Goal: Task Accomplishment & Management: Use online tool/utility

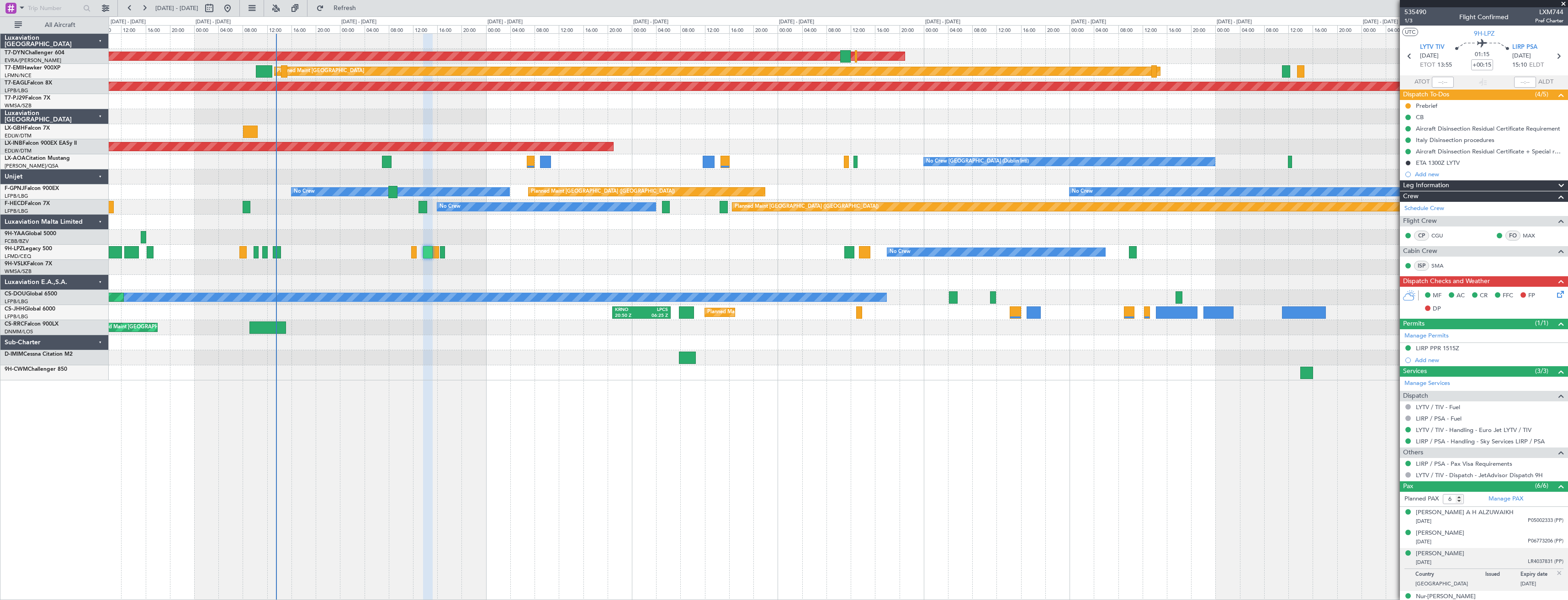
scroll to position [52, 0]
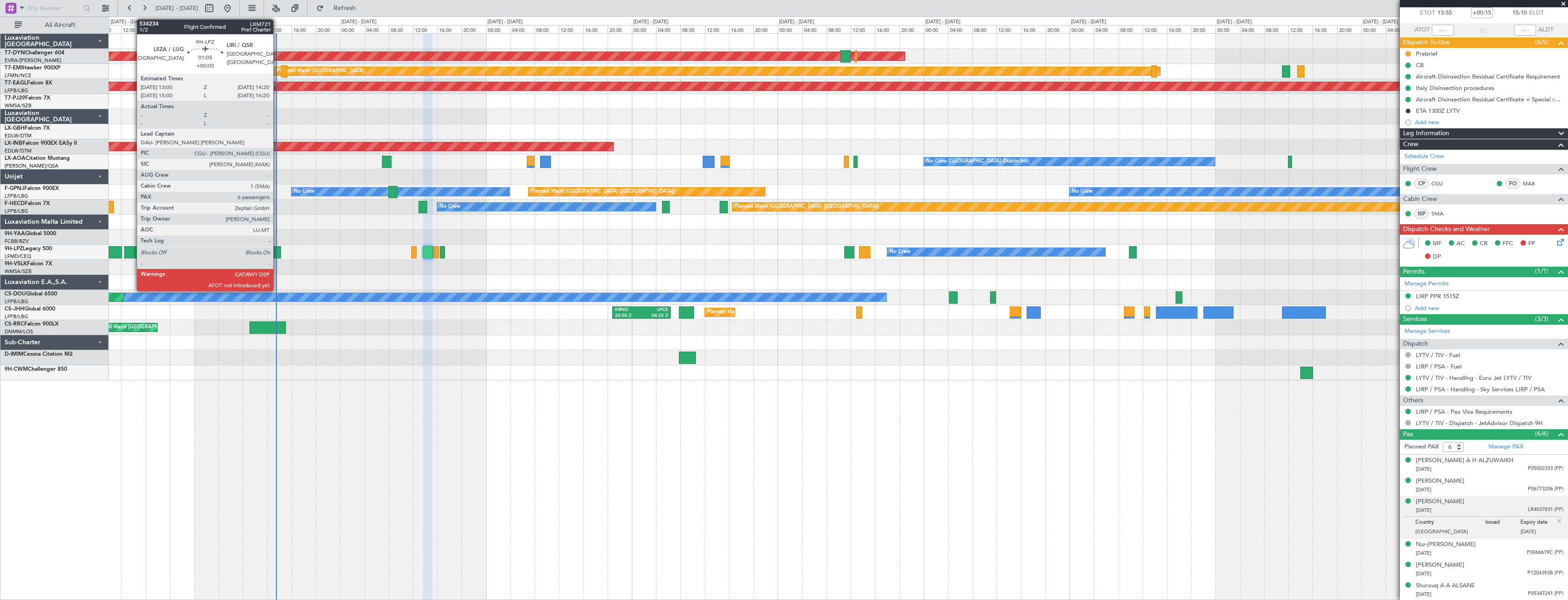
click at [278, 248] on div at bounding box center [277, 253] width 9 height 12
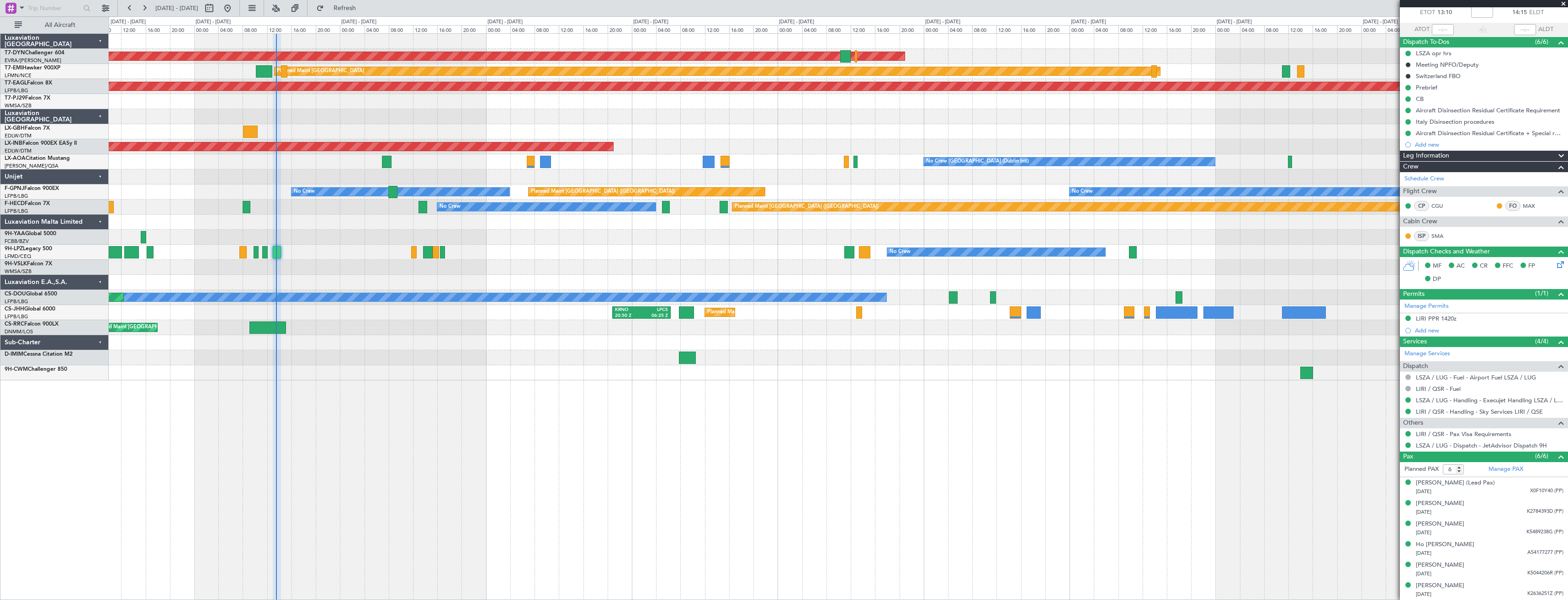
scroll to position [0, 0]
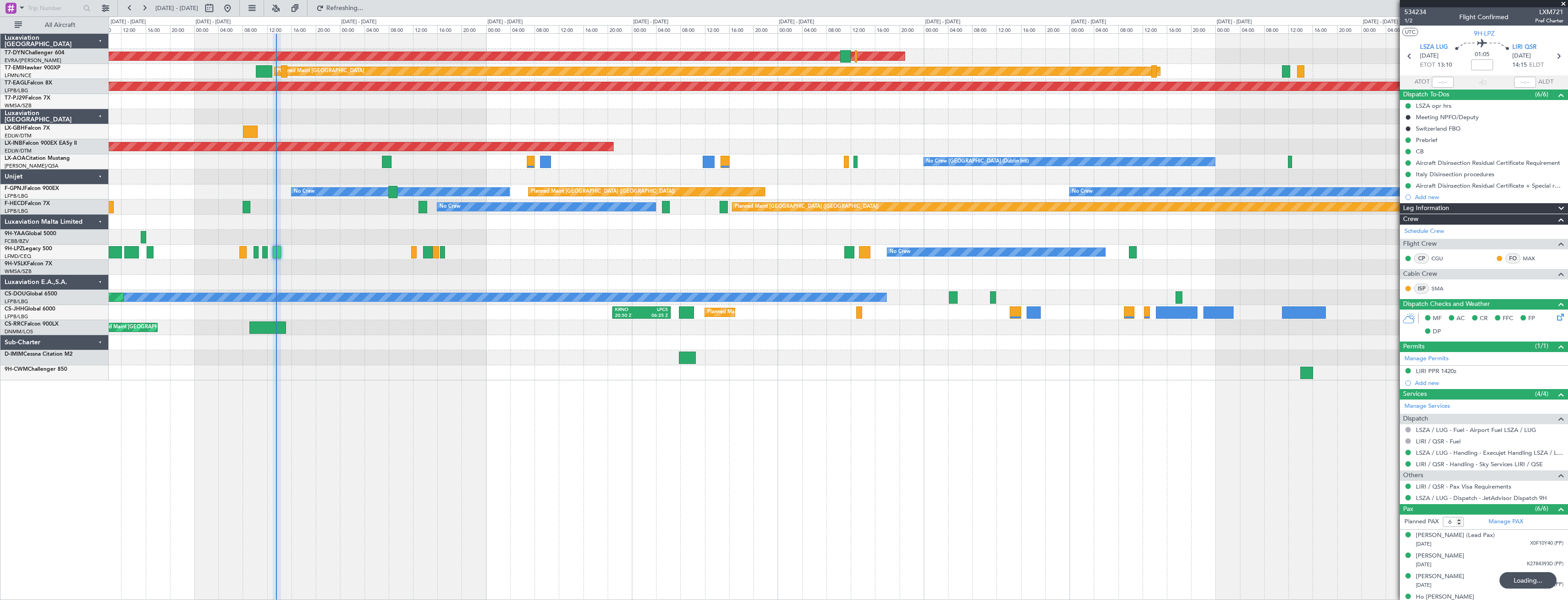
type input "12:55"
type input "14:03"
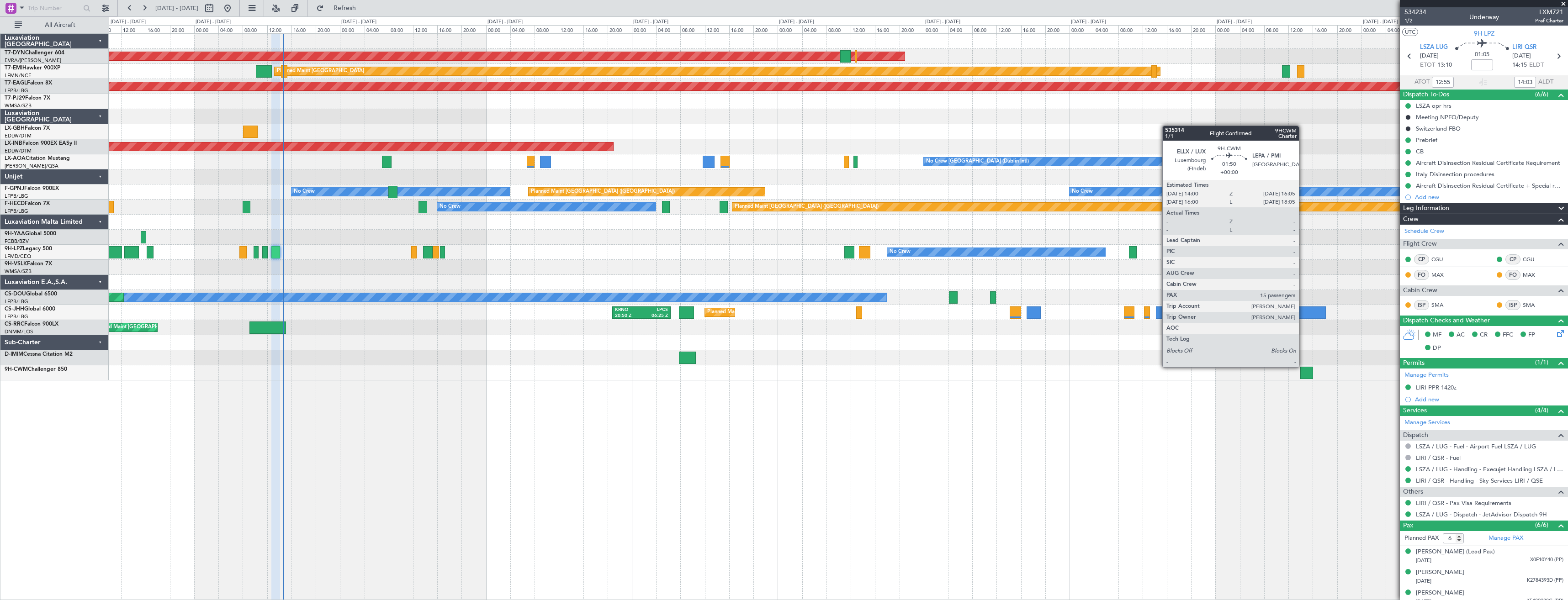
click at [1303, 367] on div at bounding box center [1306, 373] width 13 height 12
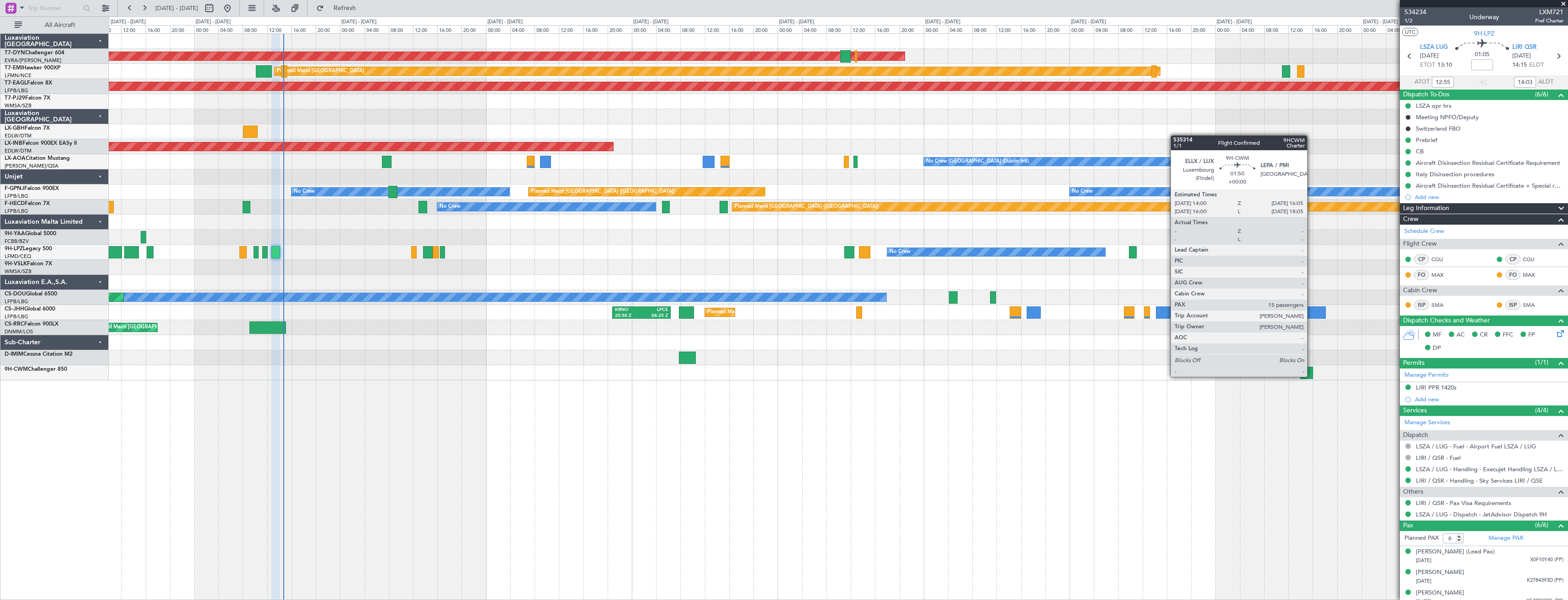
click at [1311, 375] on div at bounding box center [1306, 373] width 13 height 12
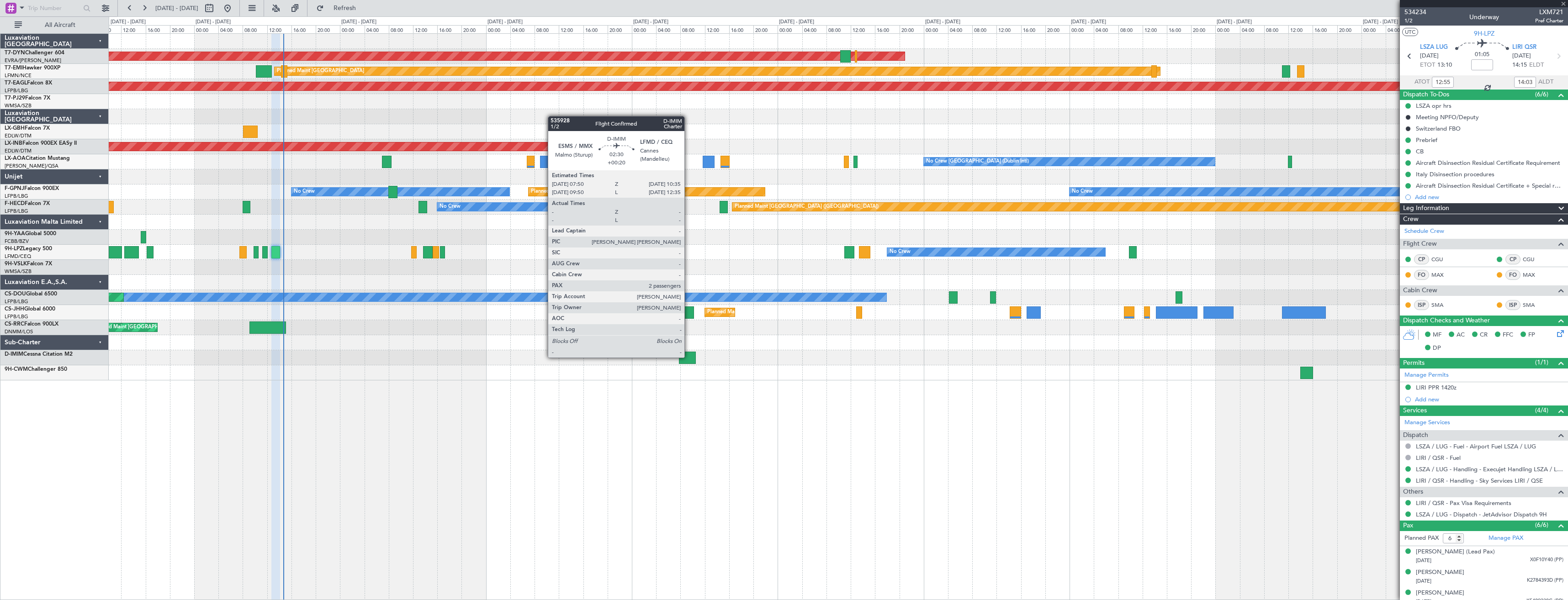
click at [687, 358] on div at bounding box center [687, 358] width 17 height 12
type input "15"
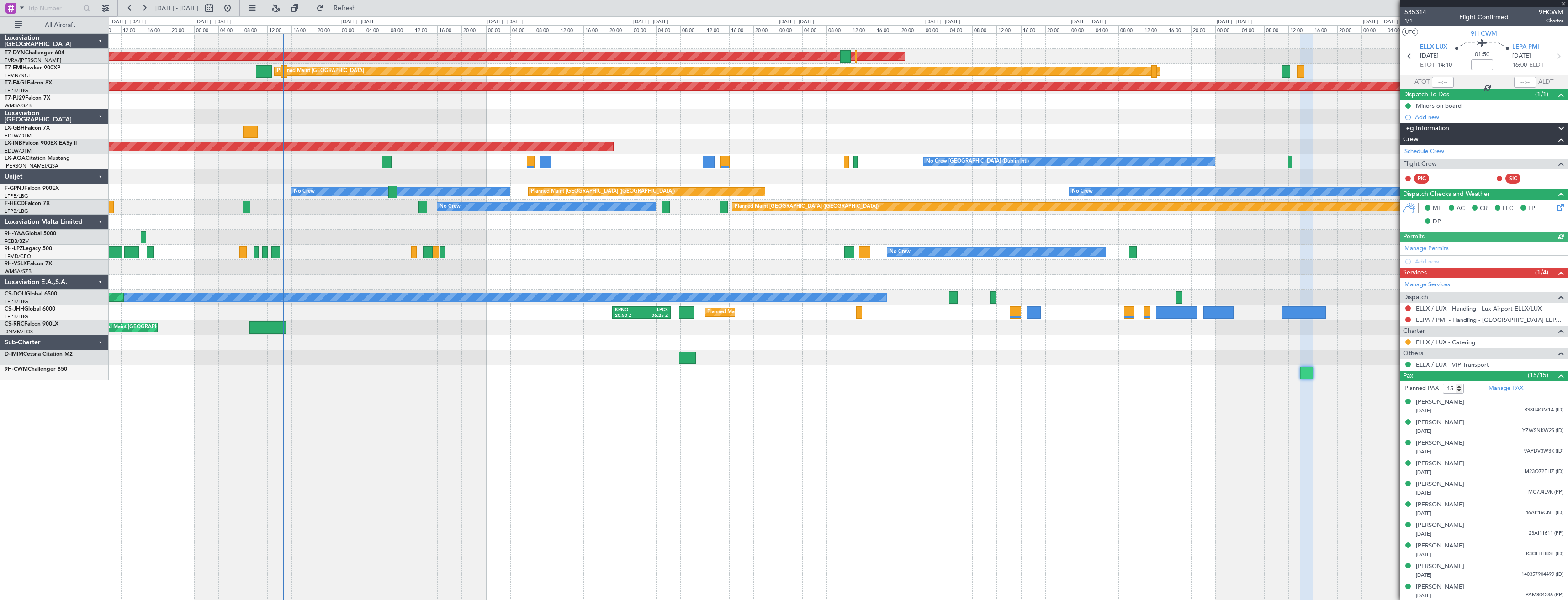
type input "+00:20"
type input "2"
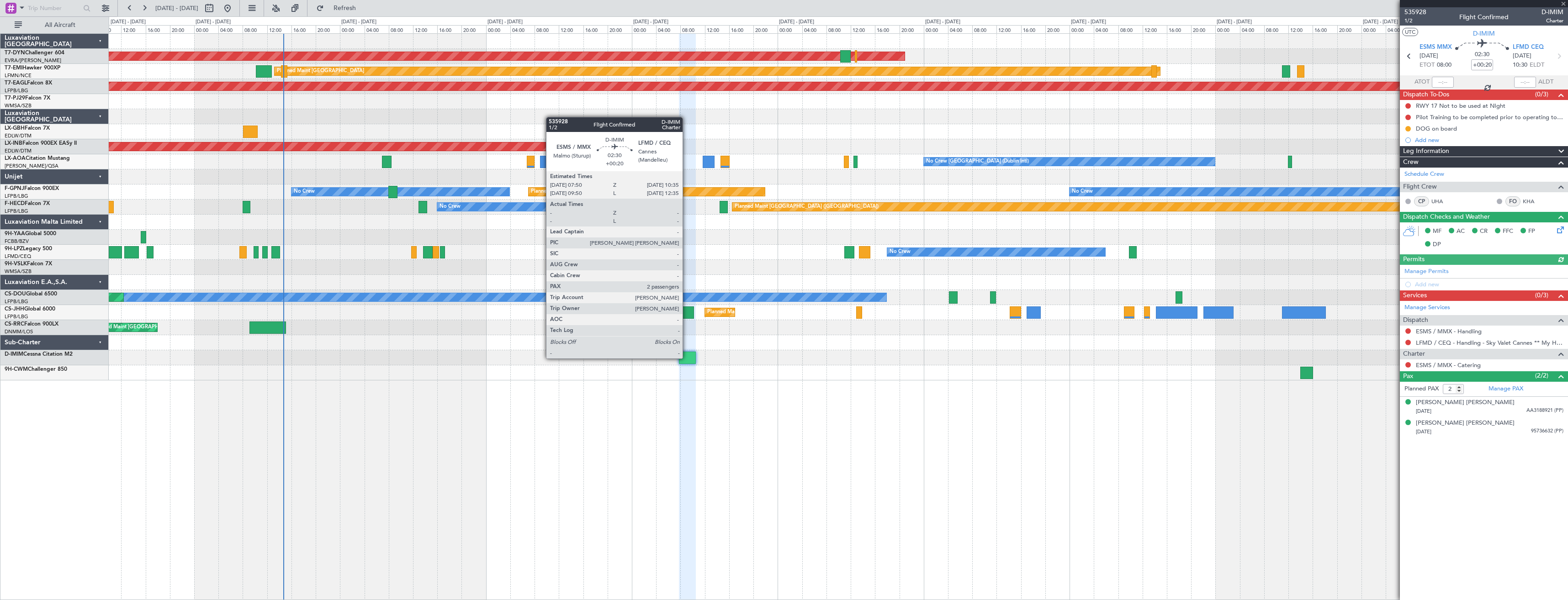
click at [687, 358] on div at bounding box center [687, 358] width 17 height 12
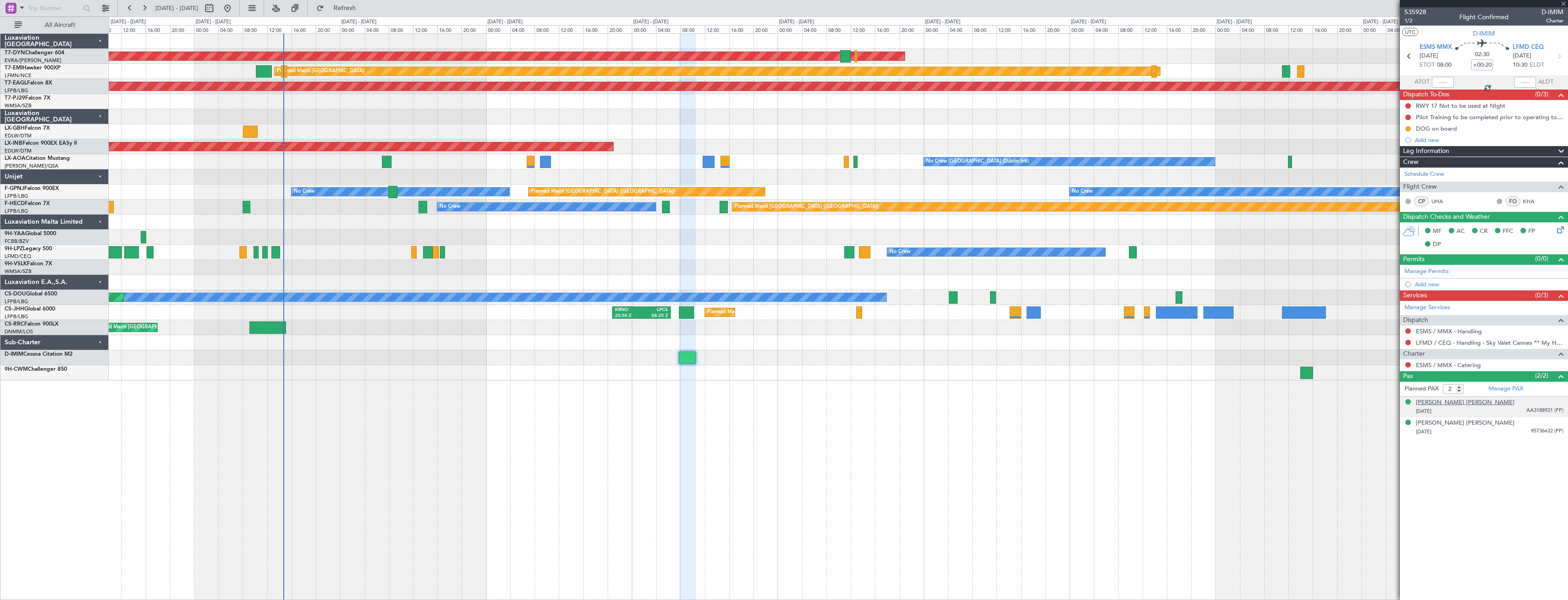
click at [1441, 402] on div "[PERSON_NAME] [PERSON_NAME]" at bounding box center [1465, 403] width 99 height 9
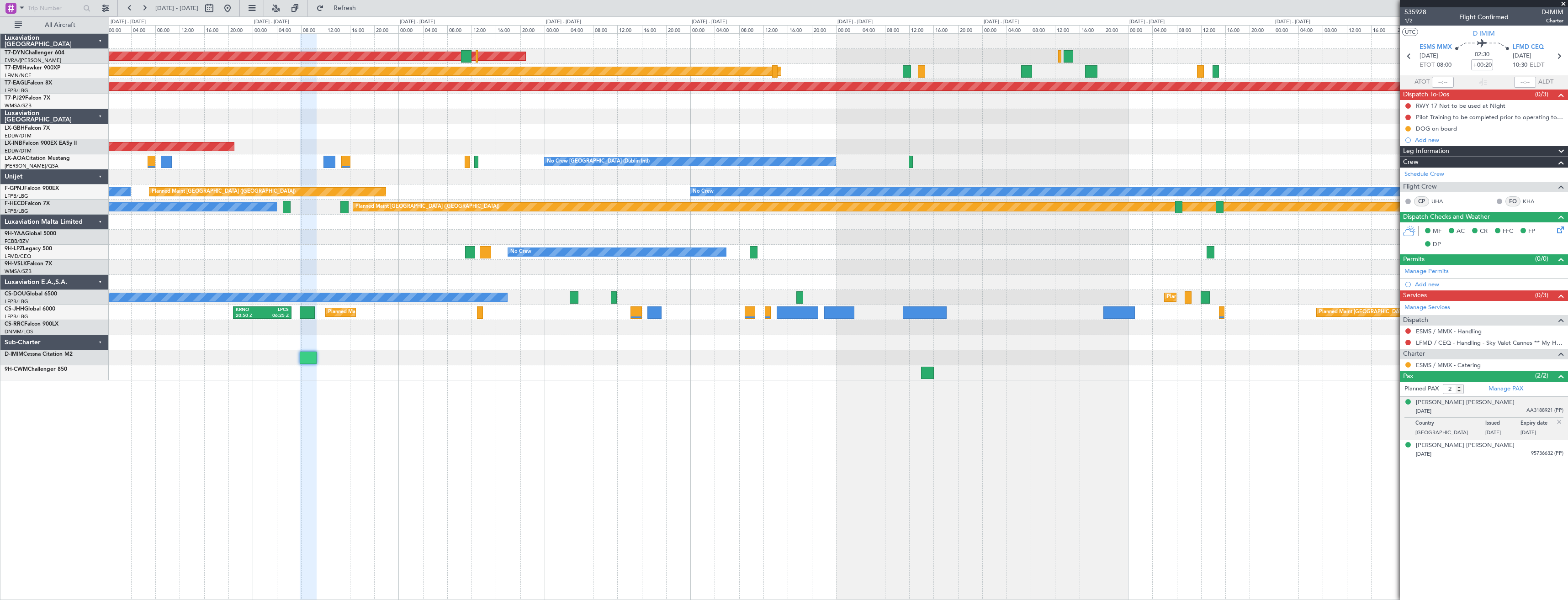
click at [597, 372] on div "AOG Maint Riga (Riga Intl) Planned Maint [GEOGRAPHIC_DATA] Grounded [US_STATE] …" at bounding box center [838, 208] width 1459 height 347
